Goal: Information Seeking & Learning: Compare options

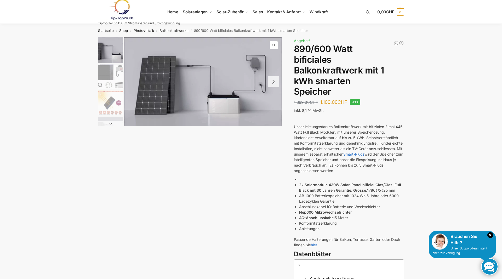
click at [106, 56] on img "1 / 7" at bounding box center [110, 50] width 25 height 26
click at [110, 76] on img "2 / 7" at bounding box center [110, 76] width 25 height 25
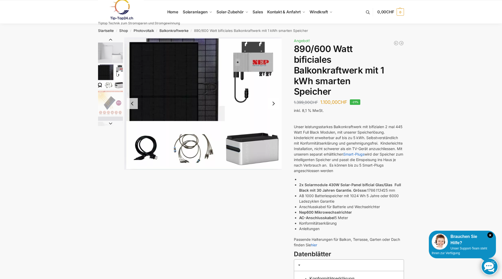
click at [112, 106] on img "3 / 7" at bounding box center [110, 102] width 25 height 25
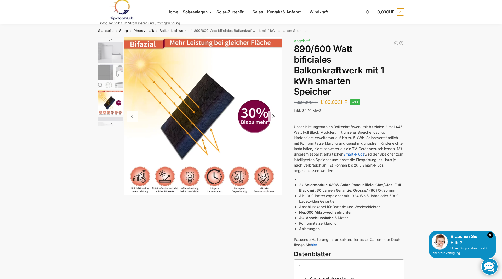
click at [95, 236] on div "Beschreibung Zusätzliche Informationen 1.399,00 CHF Ursprünglicher Preis war: 1…" at bounding box center [251, 198] width 328 height 323
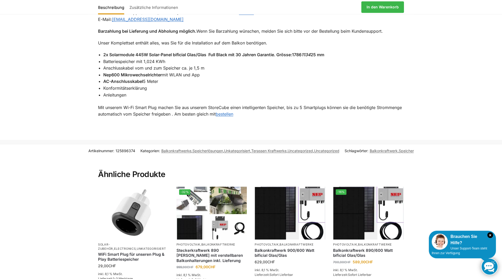
scroll to position [443, 0]
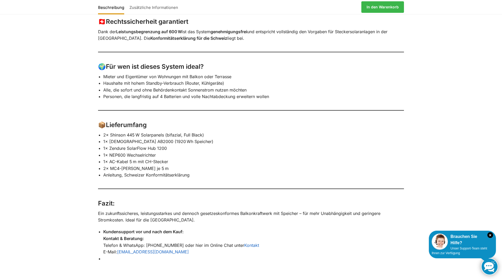
scroll to position [800, 0]
